Goal: Task Accomplishment & Management: Manage account settings

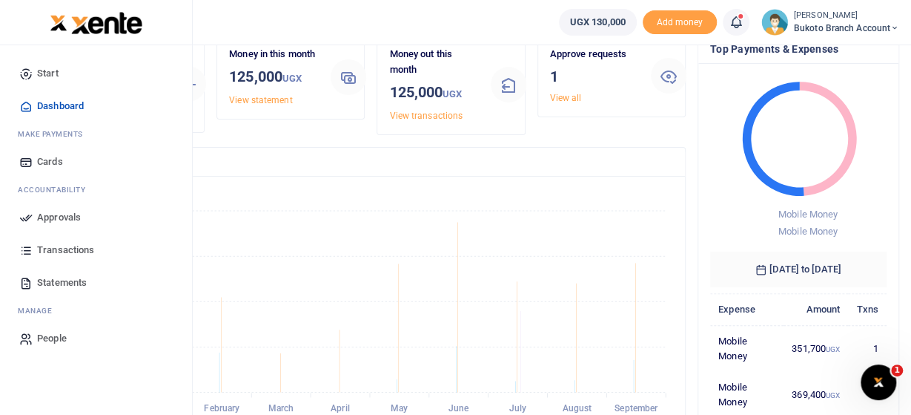
scroll to position [77, 0]
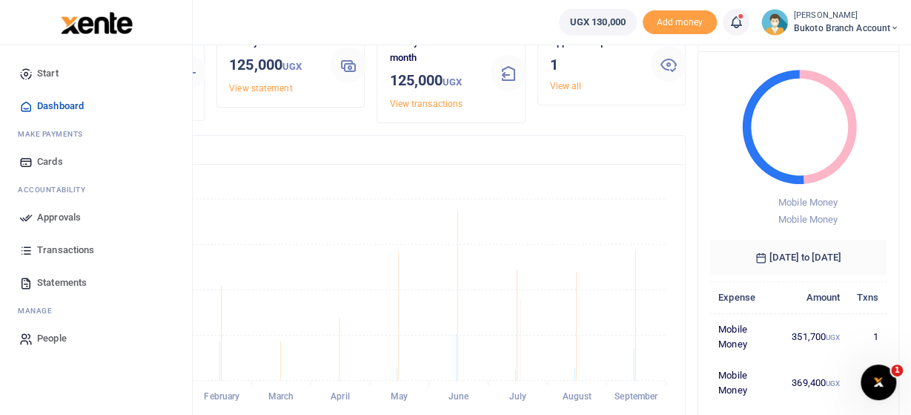
click at [76, 217] on span "Approvals" at bounding box center [59, 217] width 44 height 15
click at [51, 216] on span "Approvals" at bounding box center [59, 217] width 44 height 15
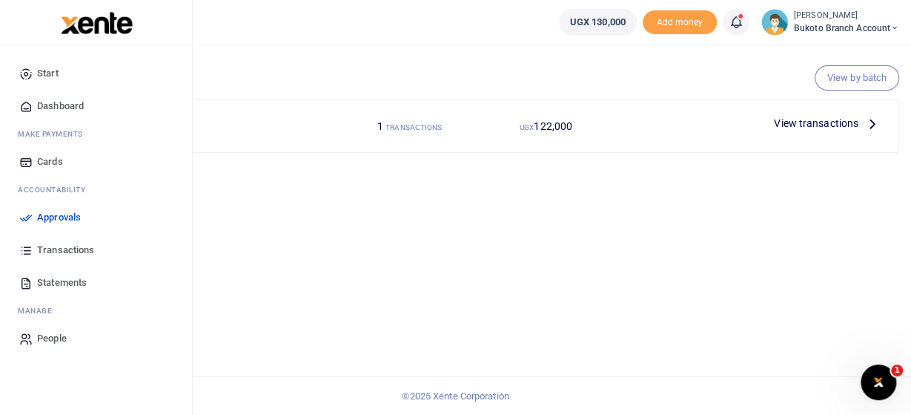
click at [54, 220] on span "Approvals" at bounding box center [59, 217] width 44 height 15
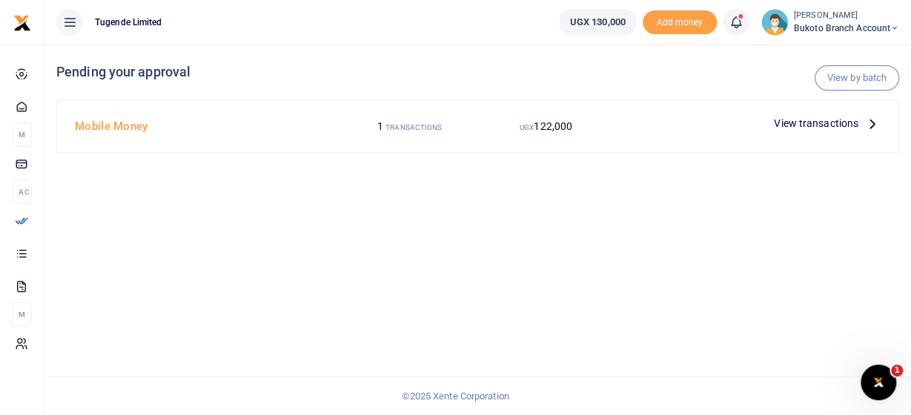
click at [839, 121] on span "View transactions" at bounding box center [816, 123] width 85 height 16
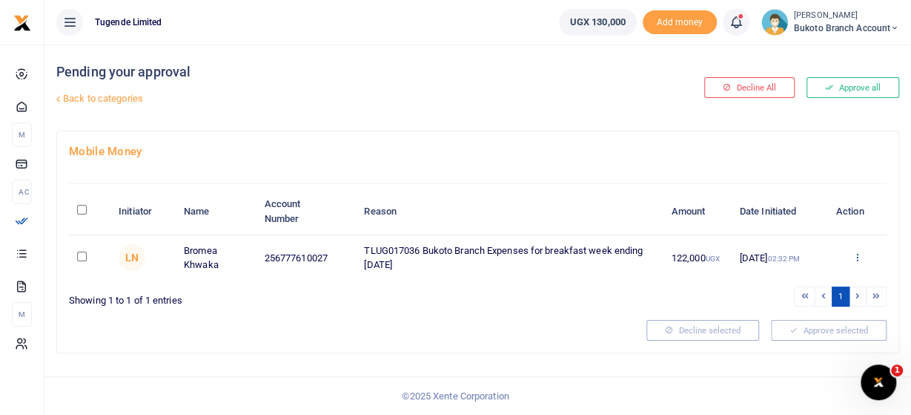
click at [856, 255] on icon at bounding box center [857, 256] width 10 height 10
click at [805, 283] on link "Approve" at bounding box center [802, 281] width 117 height 21
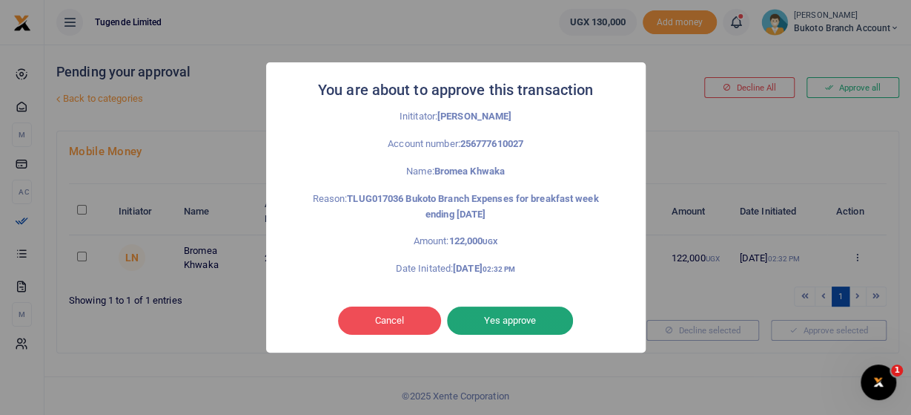
click at [546, 323] on button "Yes approve" at bounding box center [510, 320] width 126 height 28
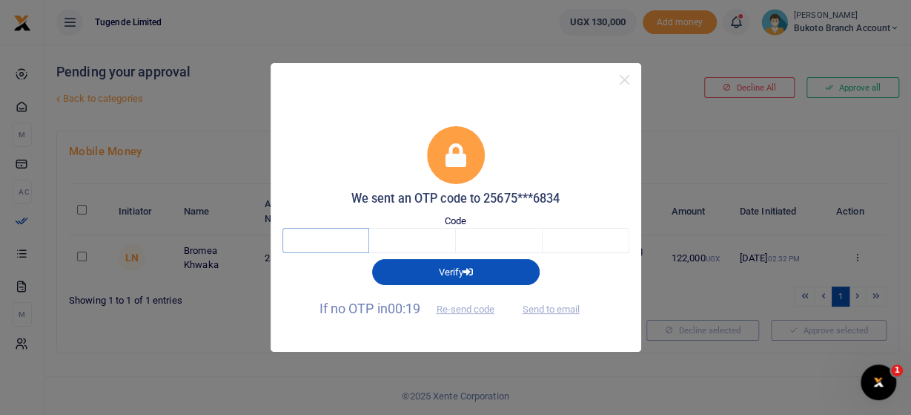
click at [320, 245] on input "text" at bounding box center [326, 240] width 87 height 25
type input "6"
type input "2"
type input "4"
type input "3"
